Goal: Information Seeking & Learning: Learn about a topic

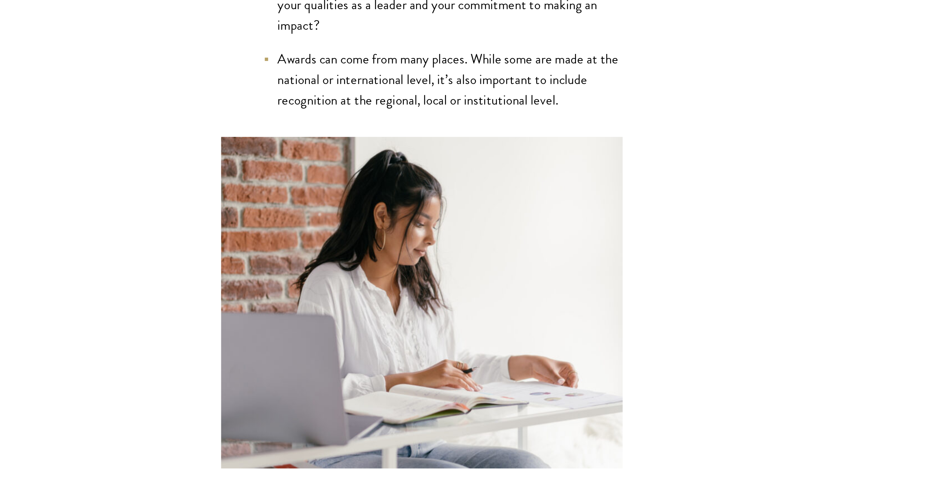
scroll to position [1856, 0]
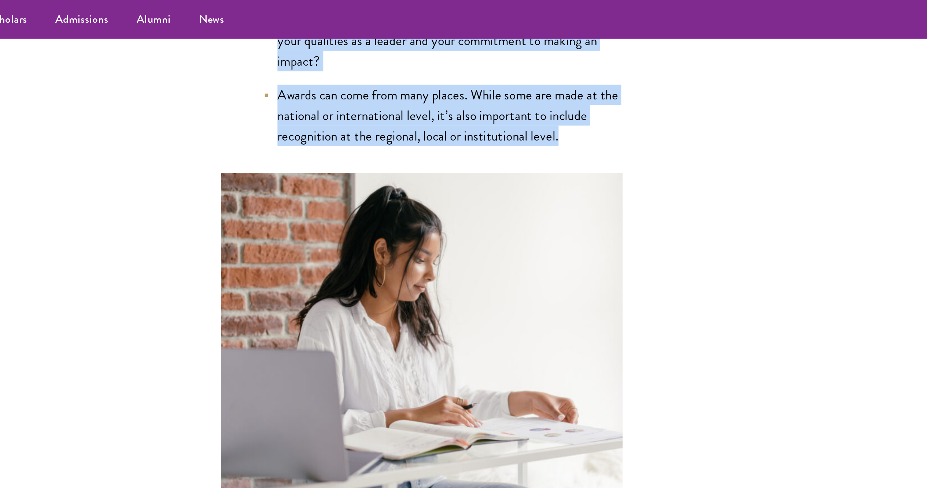
drag, startPoint x: 248, startPoint y: 277, endPoint x: 422, endPoint y: 72, distance: 269.2
click at [422, 72] on li "Awards & Recognition For each entry, clearly explain why the award or recogniti…" at bounding box center [348, 30] width 209 height 92
copy li "Awards & Recognition For each entry, clearly explain why the award or recogniti…"
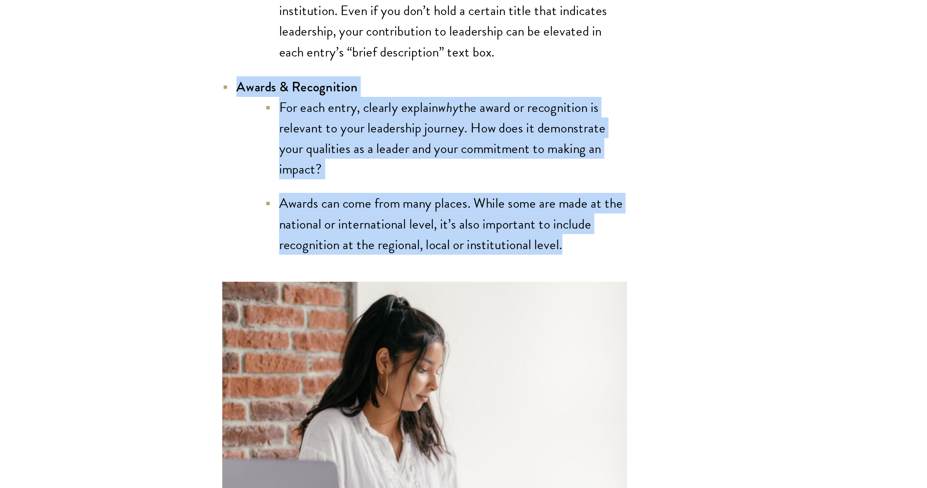
scroll to position [1753, 0]
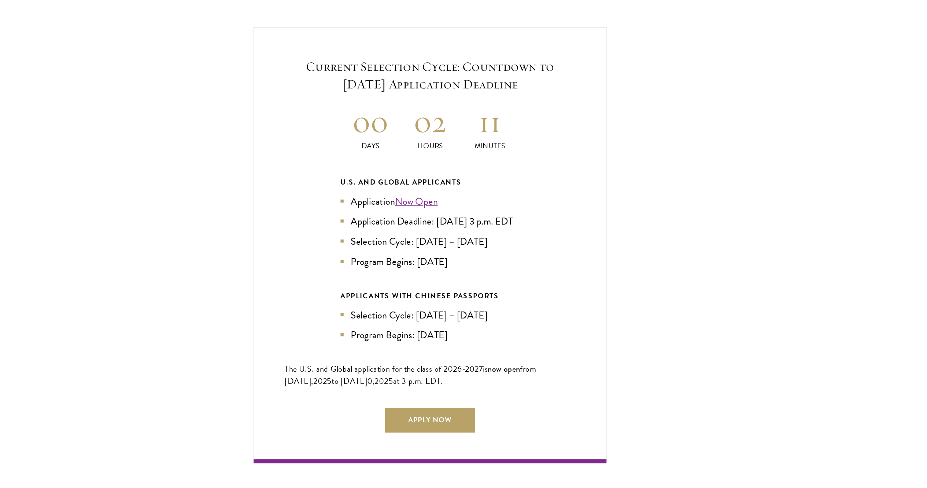
scroll to position [1551, 0]
